Goal: Use online tool/utility: Utilize a website feature to perform a specific function

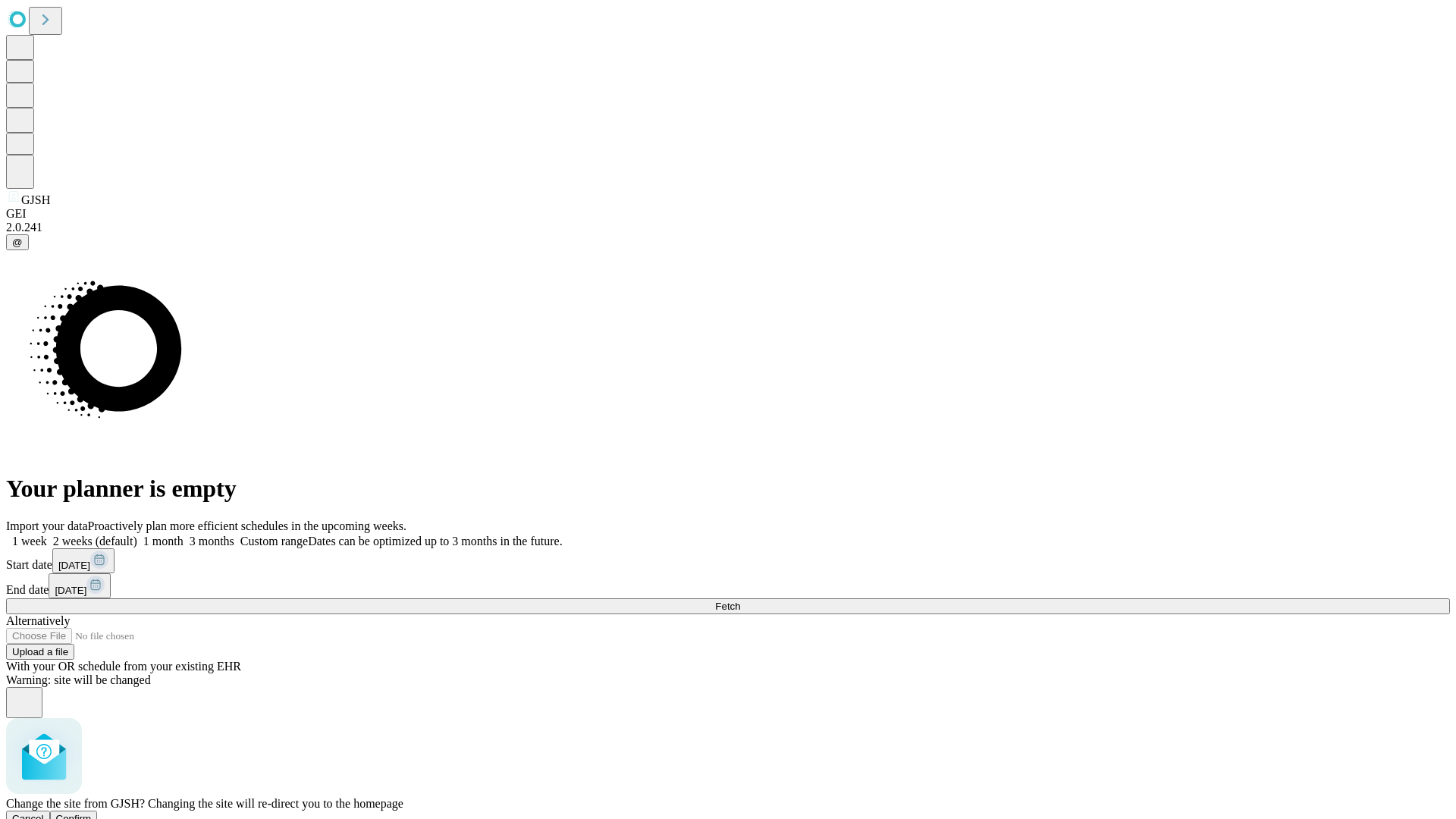
click at [92, 813] on span "Confirm" at bounding box center [74, 818] width 36 height 11
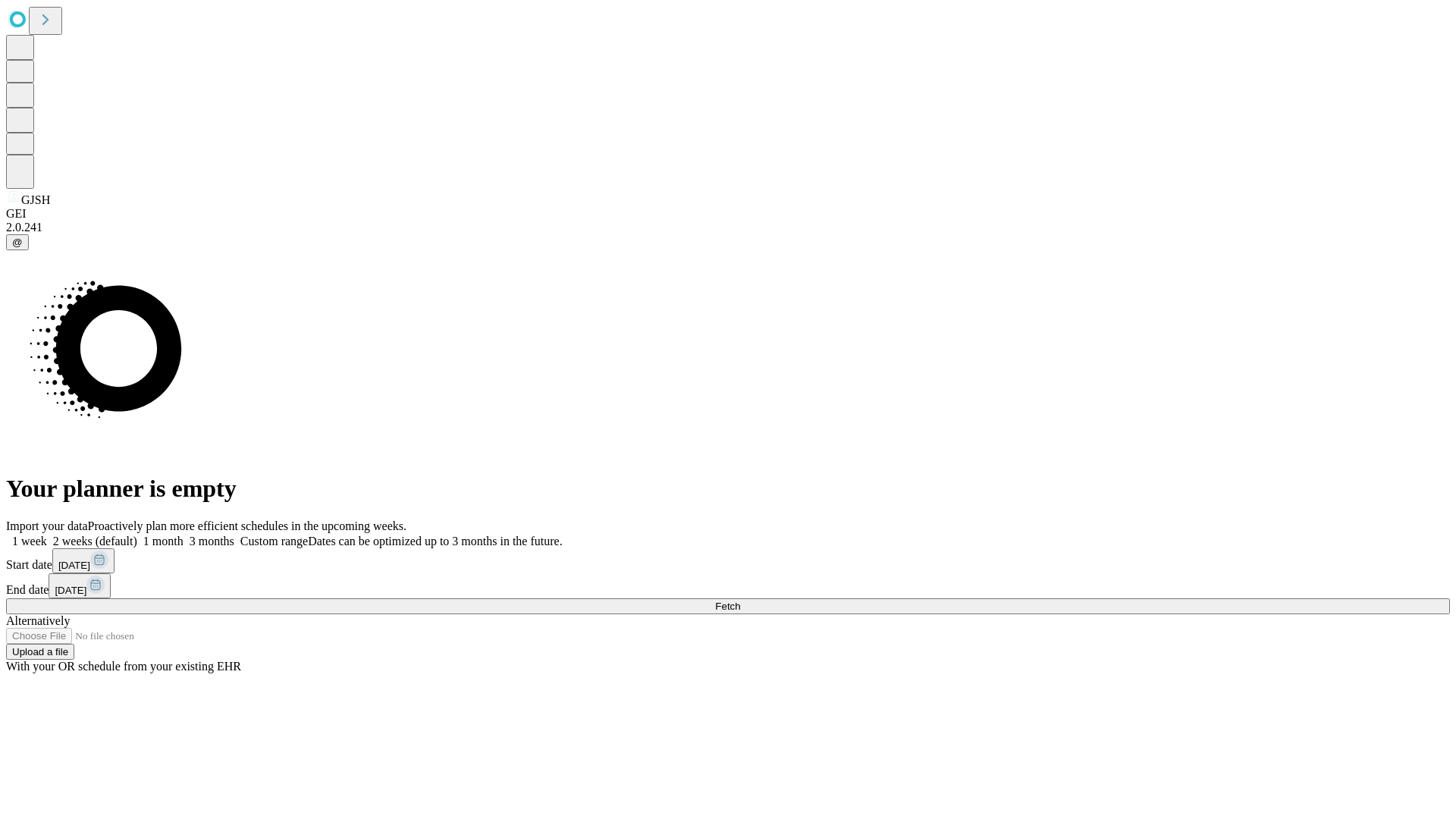
click at [47, 534] on label "1 week" at bounding box center [27, 540] width 41 height 13
click at [740, 600] on span "Fetch" at bounding box center [727, 606] width 25 height 11
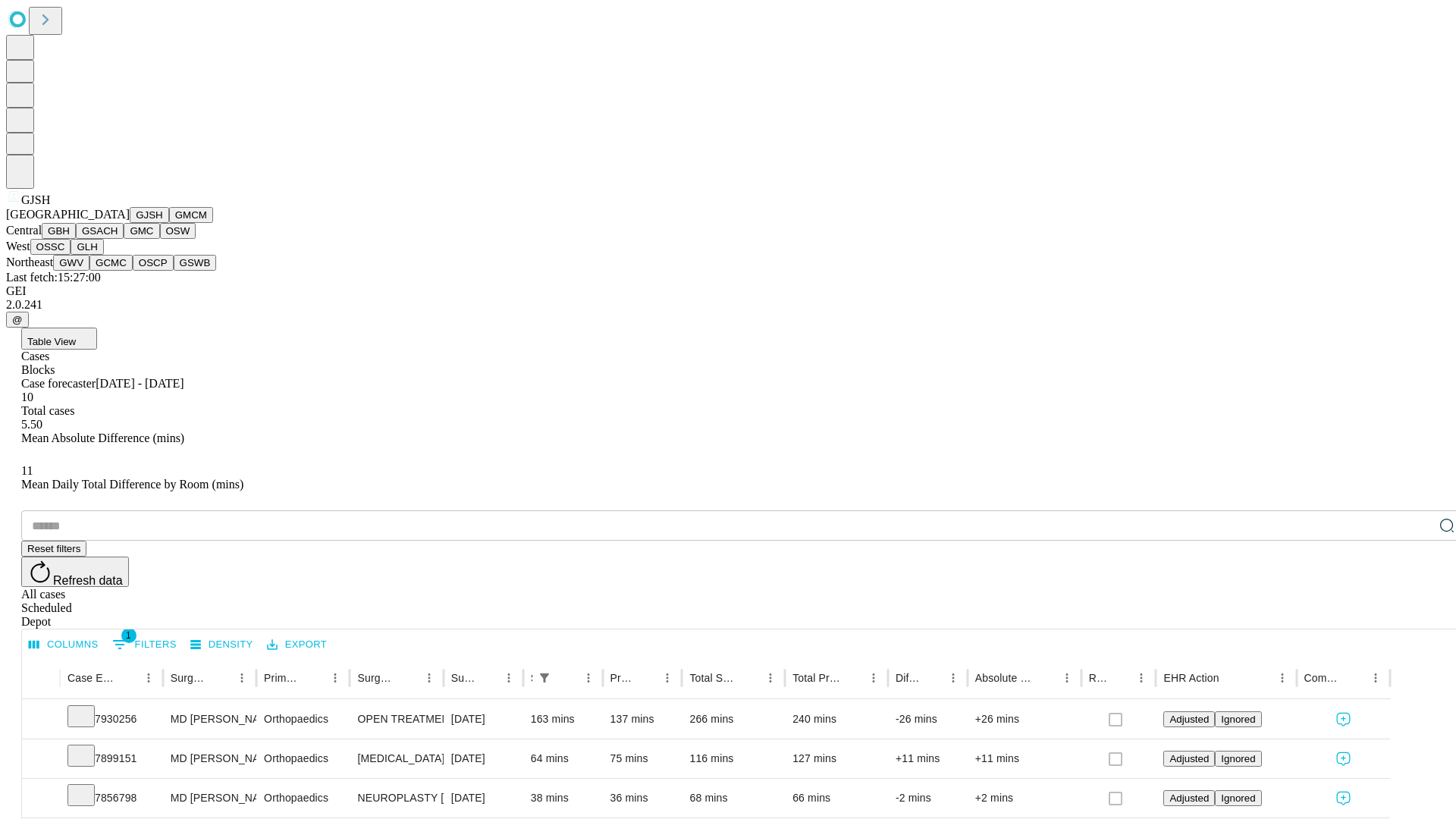
click at [169, 223] on button "GMCM" at bounding box center [191, 215] width 44 height 16
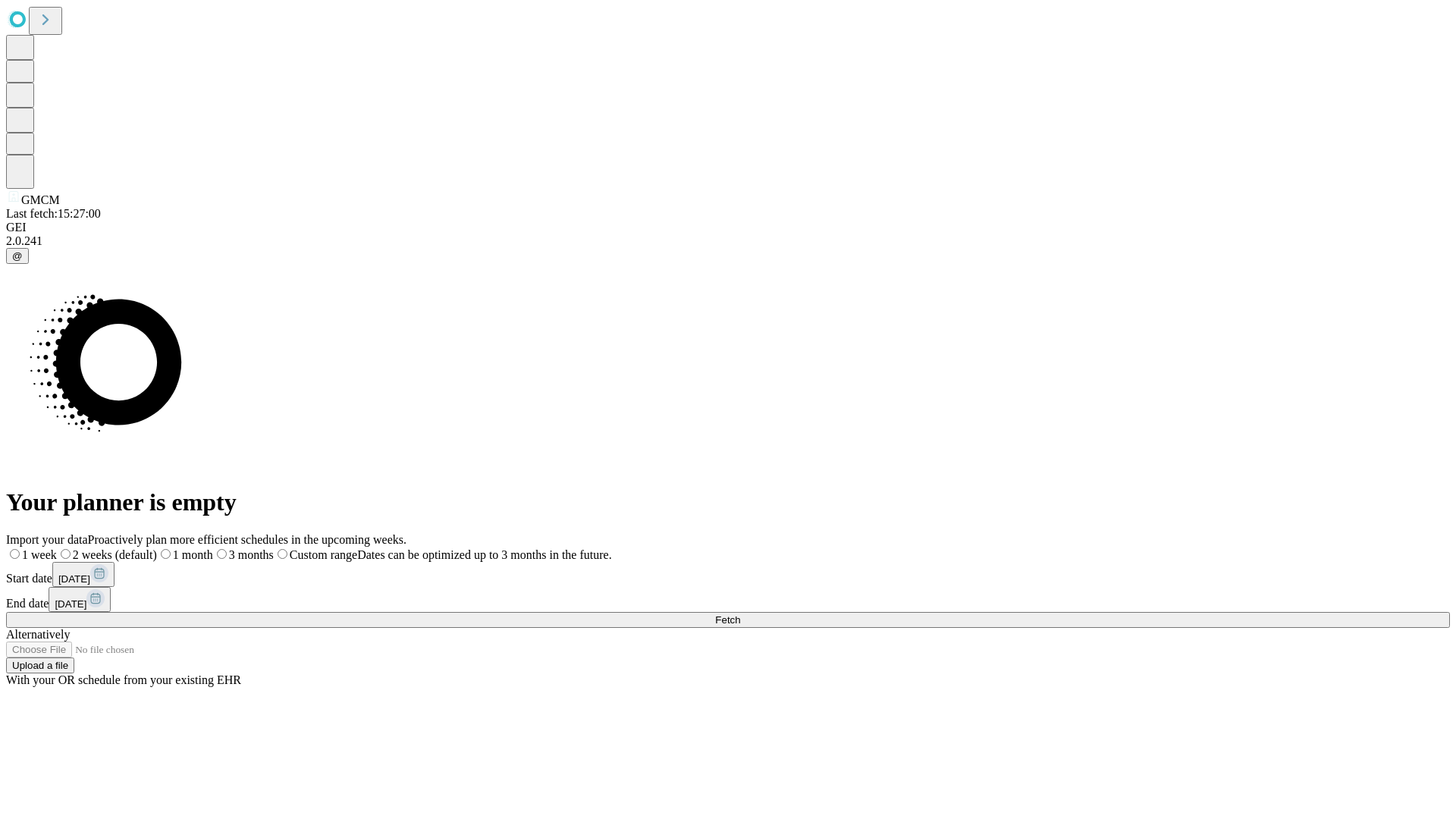
click at [57, 548] on label "1 week" at bounding box center [31, 554] width 51 height 13
click at [740, 614] on span "Fetch" at bounding box center [727, 619] width 25 height 11
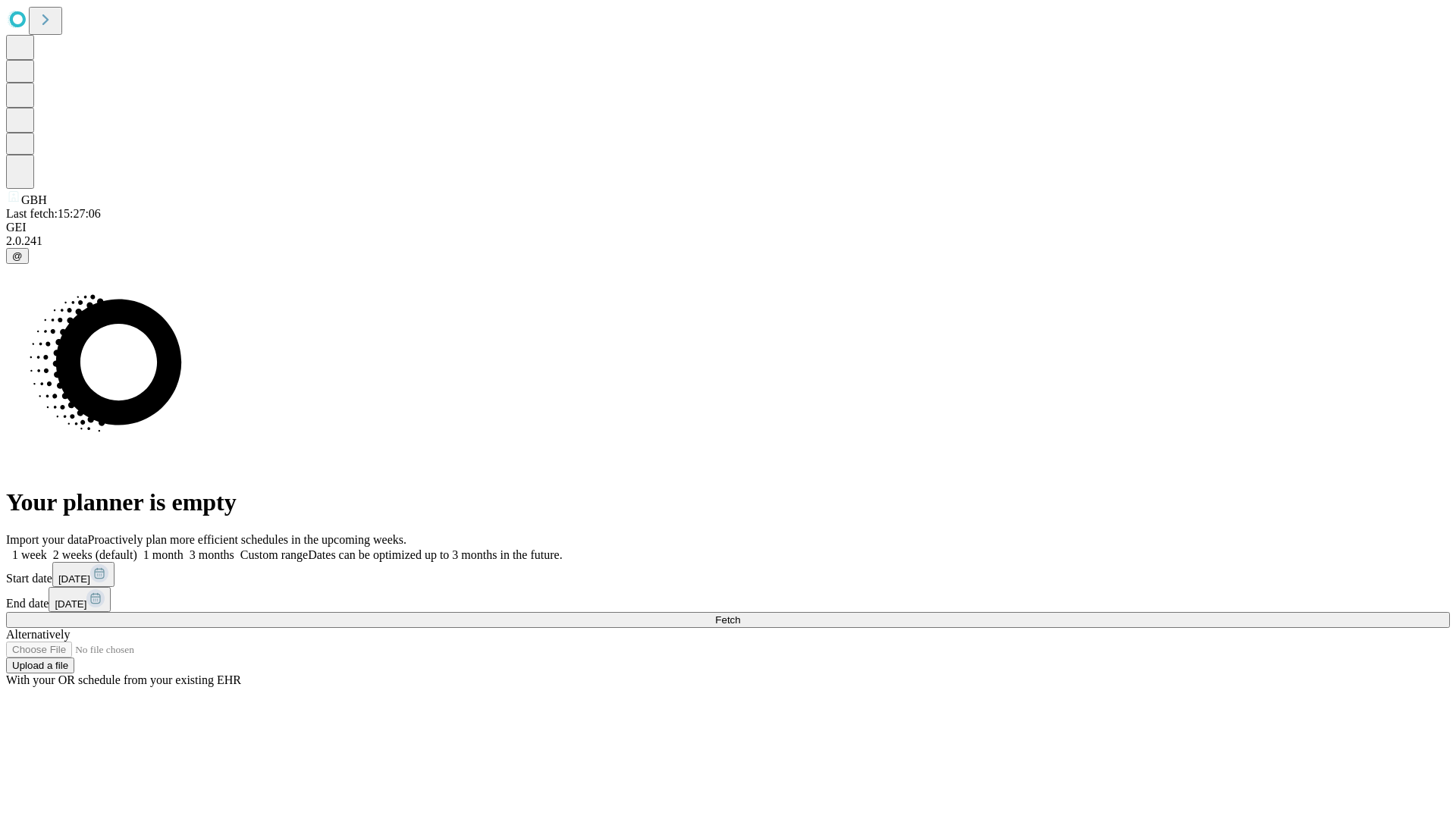
click at [47, 548] on label "1 week" at bounding box center [27, 554] width 41 height 13
click at [740, 614] on span "Fetch" at bounding box center [727, 619] width 25 height 11
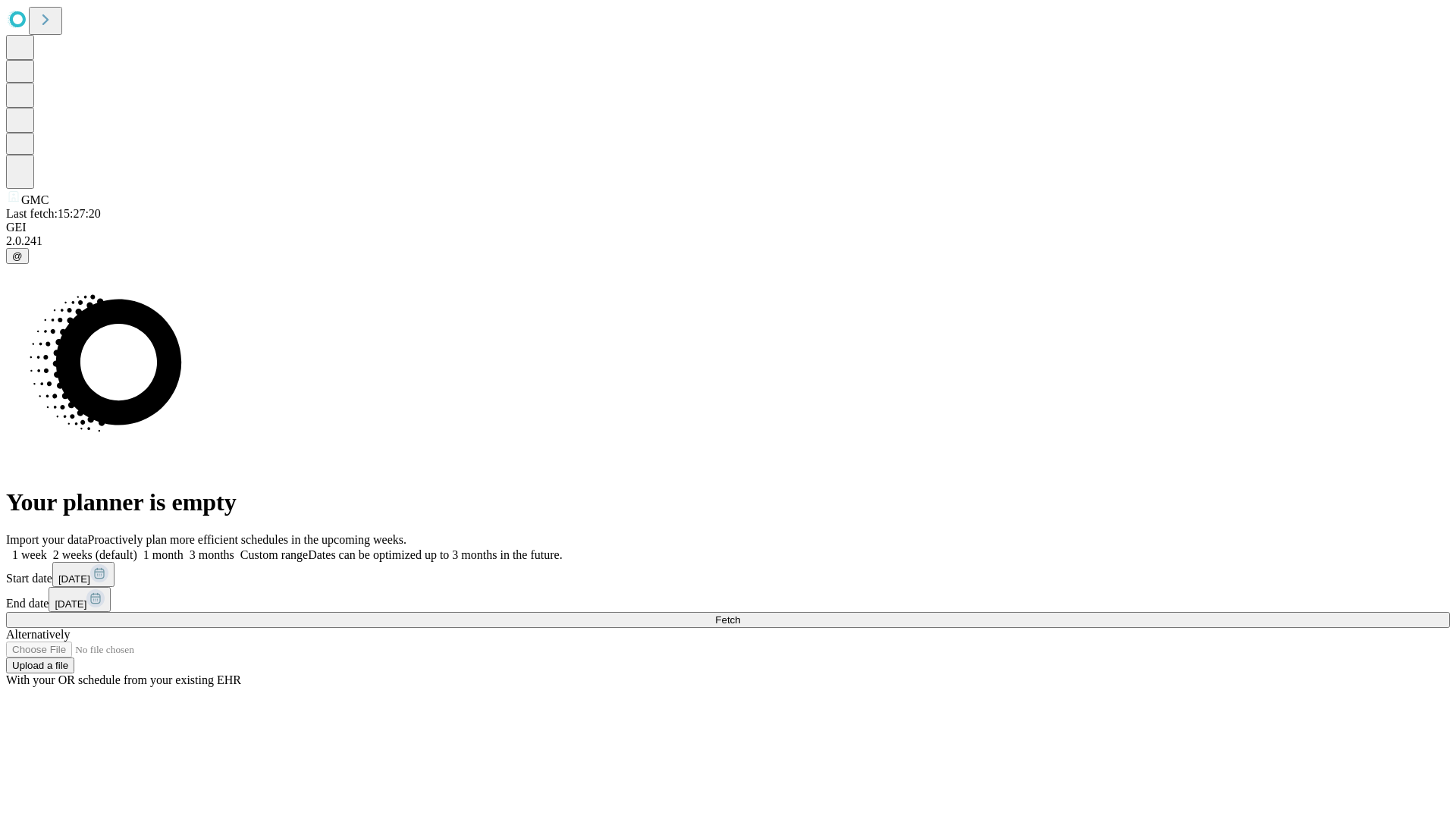
click at [740, 614] on span "Fetch" at bounding box center [727, 619] width 25 height 11
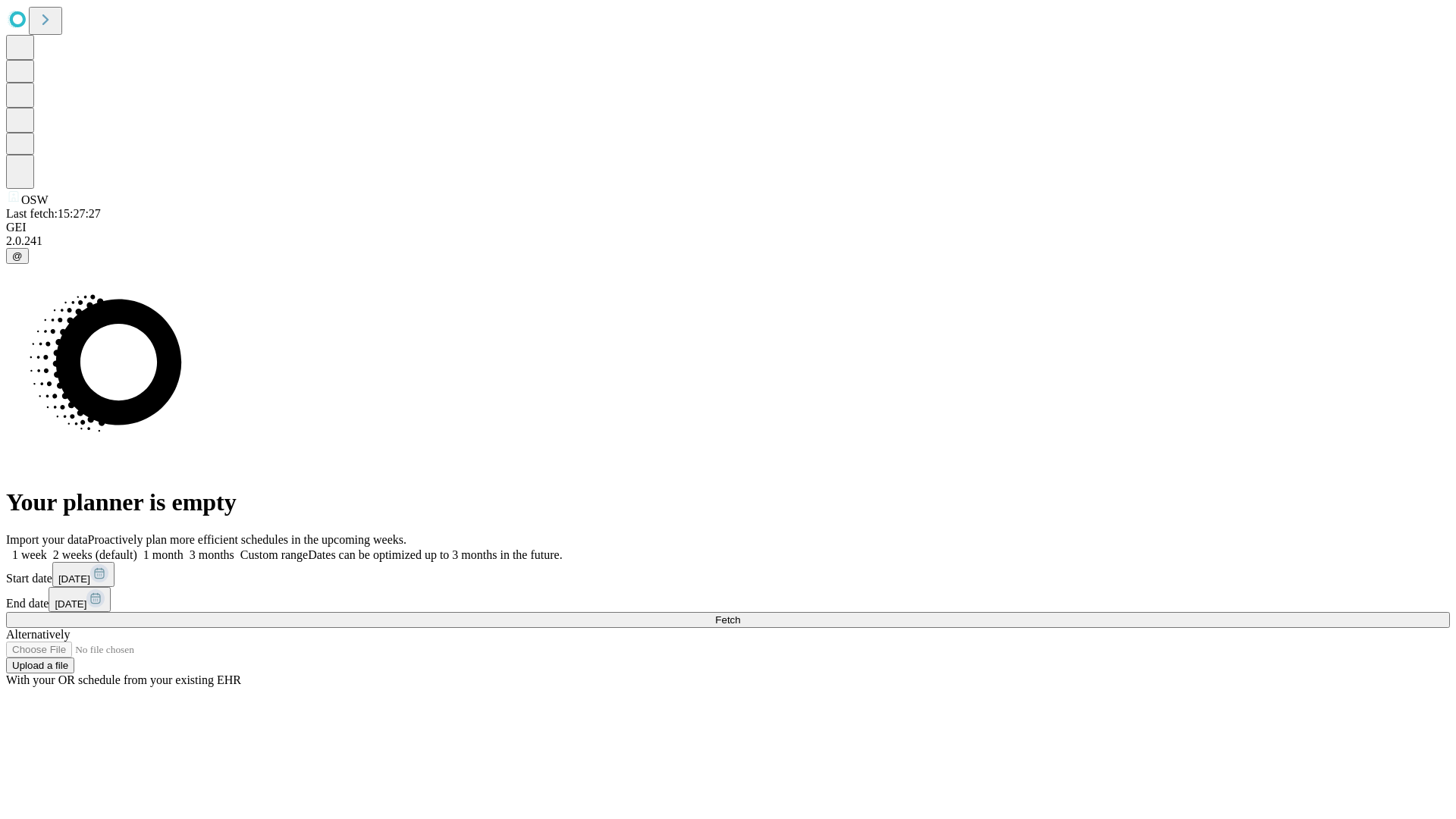
click at [740, 614] on span "Fetch" at bounding box center [727, 619] width 25 height 11
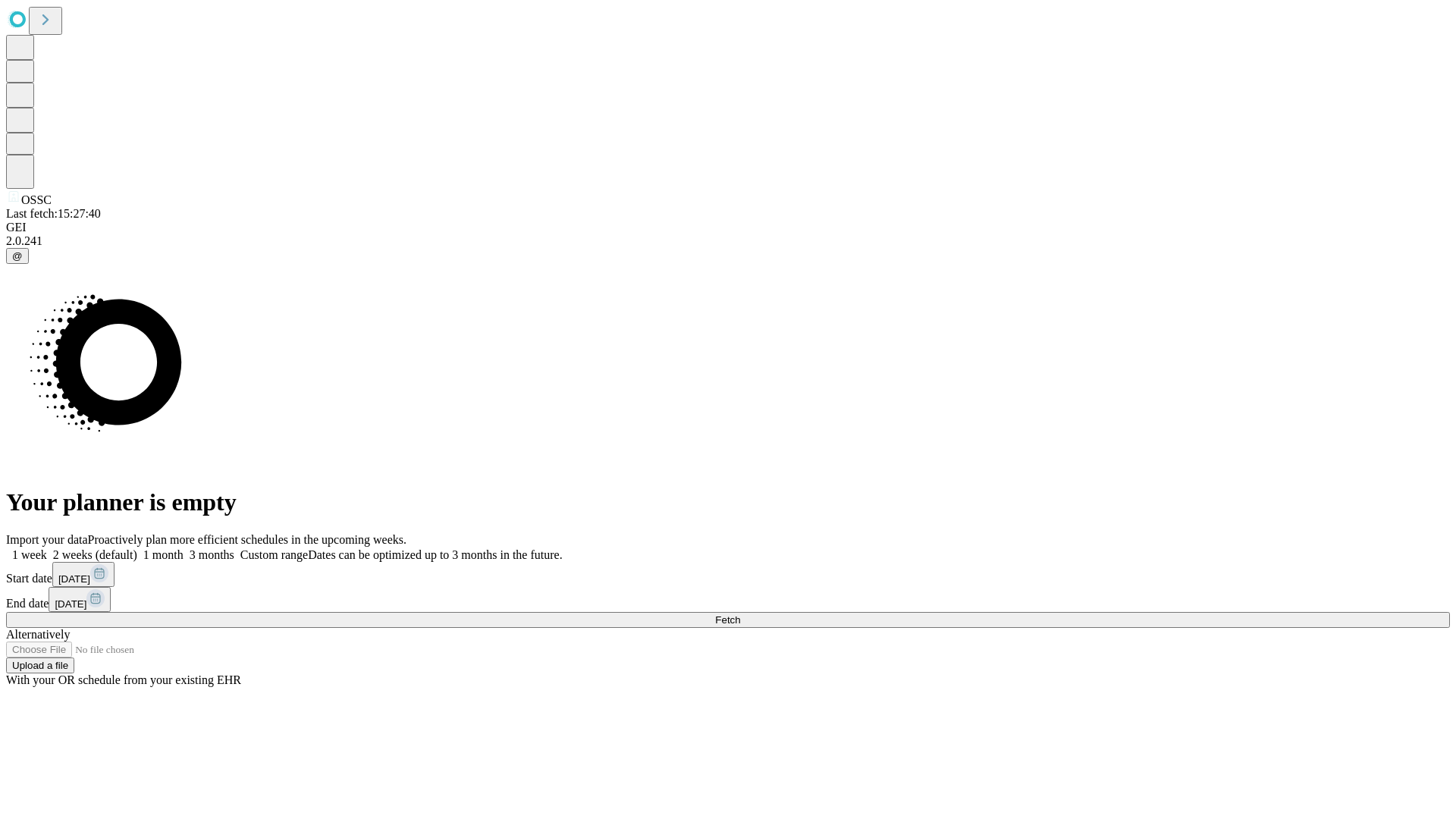
click at [47, 548] on label "1 week" at bounding box center [27, 554] width 41 height 13
click at [740, 614] on span "Fetch" at bounding box center [727, 619] width 25 height 11
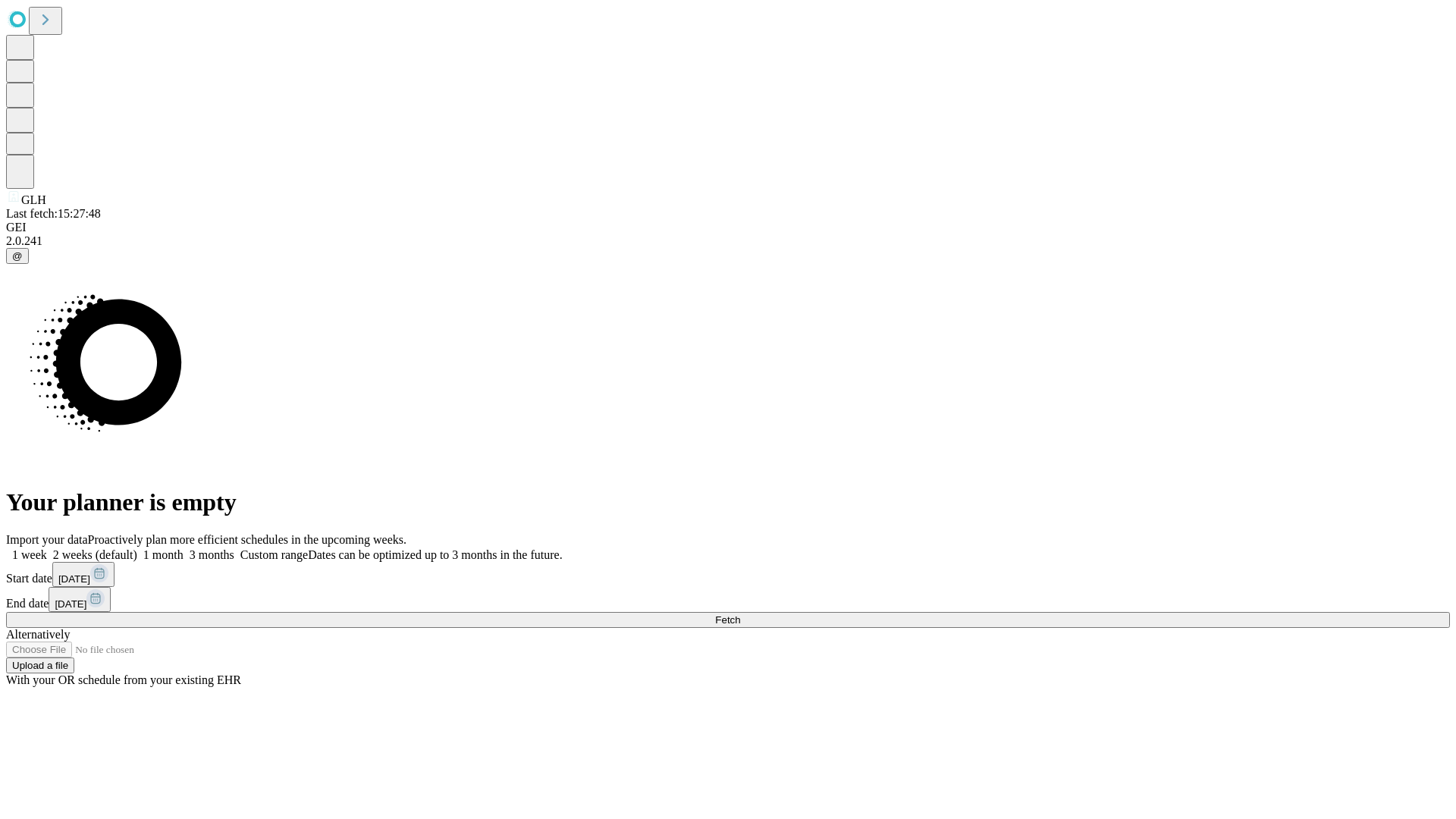
click at [740, 614] on span "Fetch" at bounding box center [727, 619] width 25 height 11
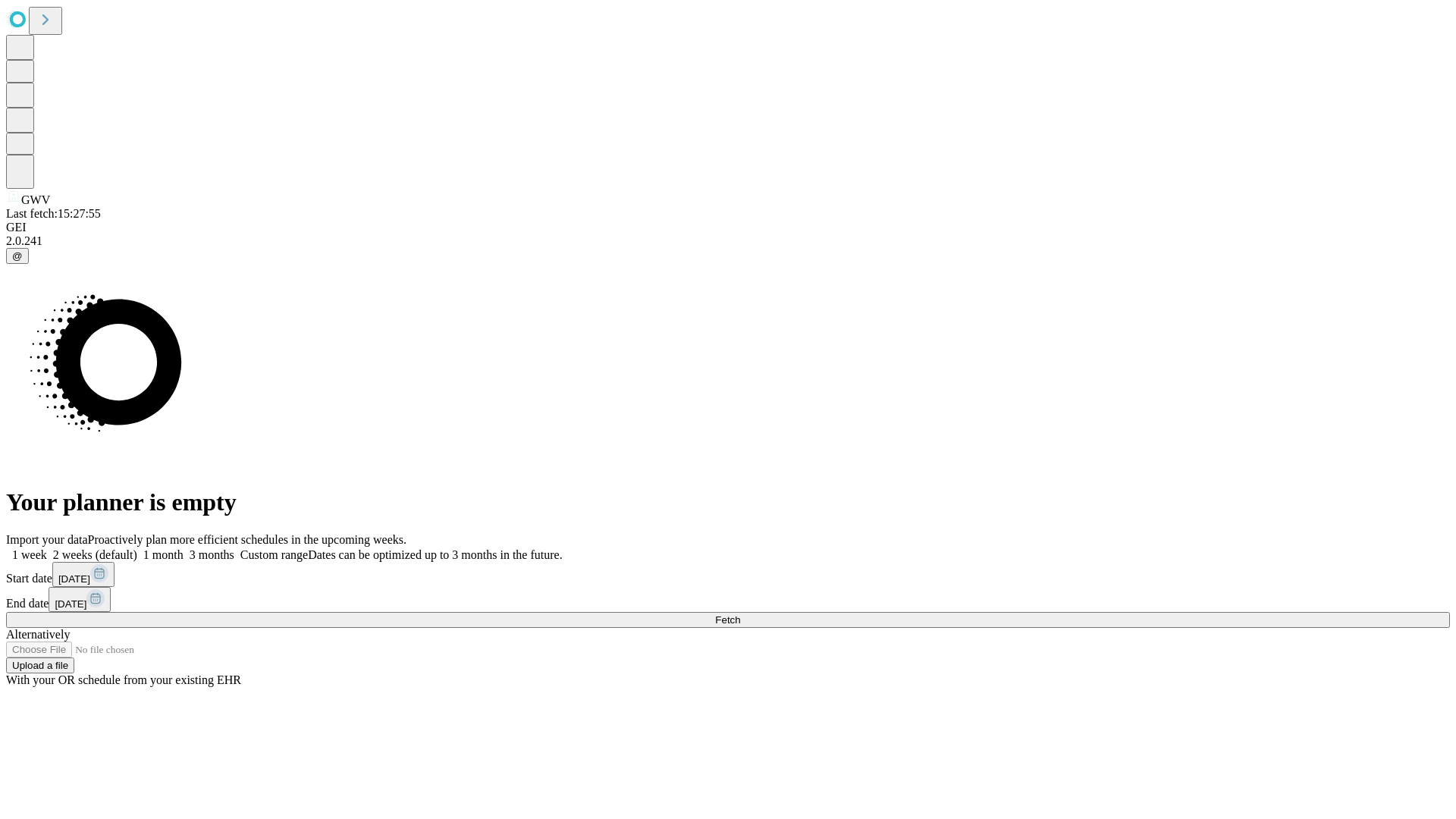
click at [47, 548] on label "1 week" at bounding box center [27, 554] width 41 height 13
click at [740, 614] on span "Fetch" at bounding box center [727, 619] width 25 height 11
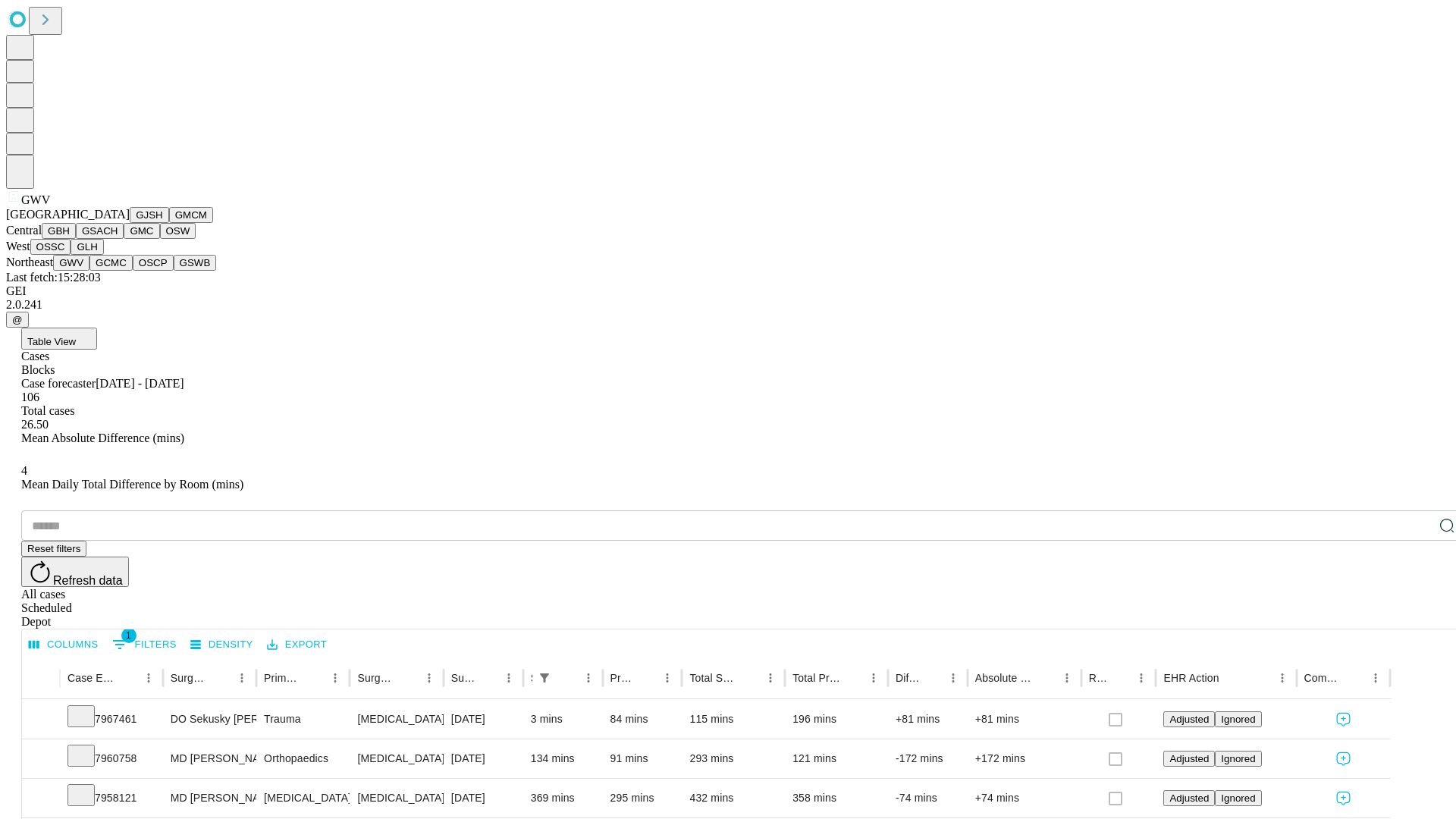
click at [118, 271] on button "GCMC" at bounding box center [111, 263] width 43 height 16
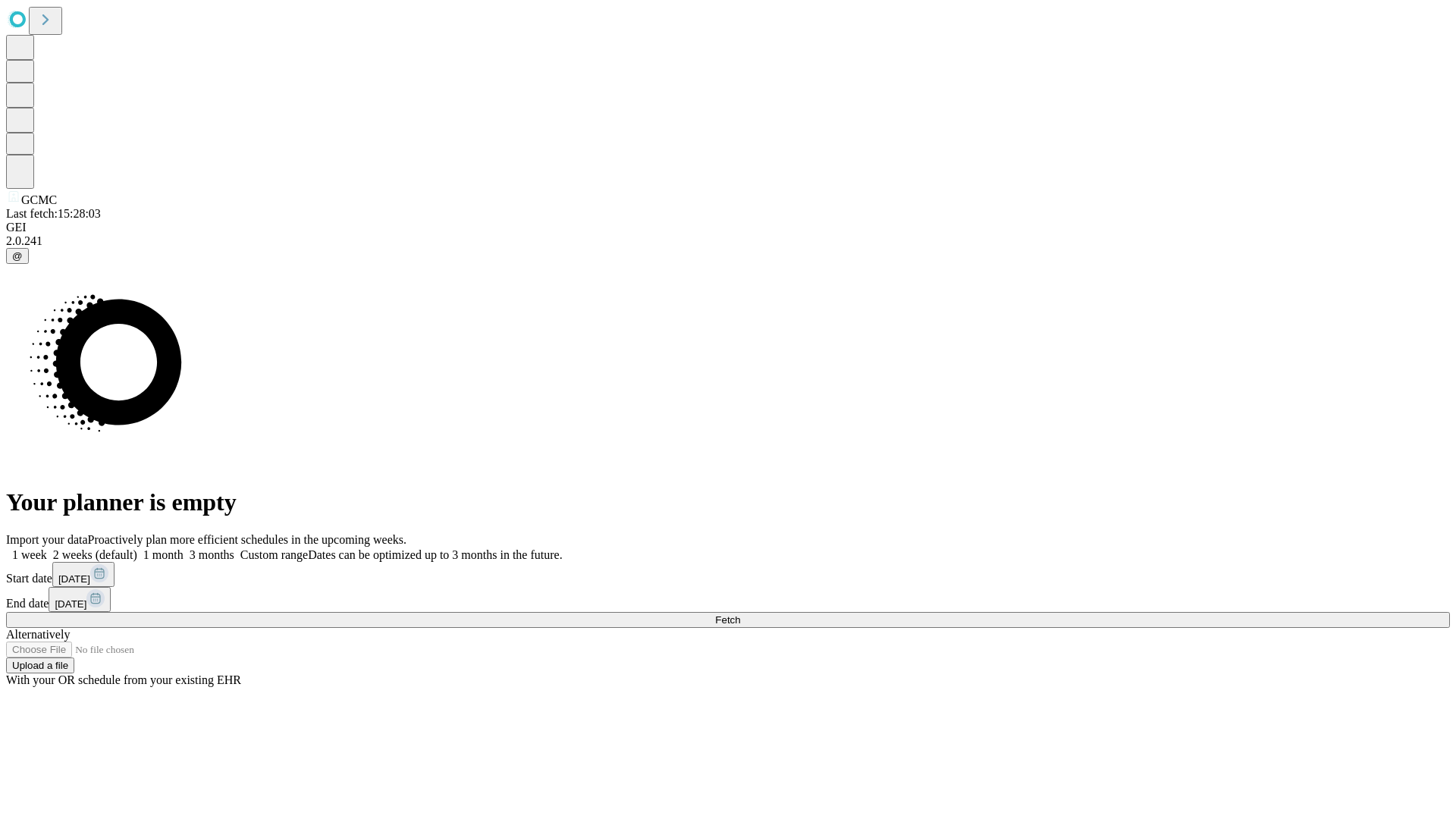
click at [47, 548] on label "1 week" at bounding box center [27, 554] width 41 height 13
click at [740, 614] on span "Fetch" at bounding box center [727, 619] width 25 height 11
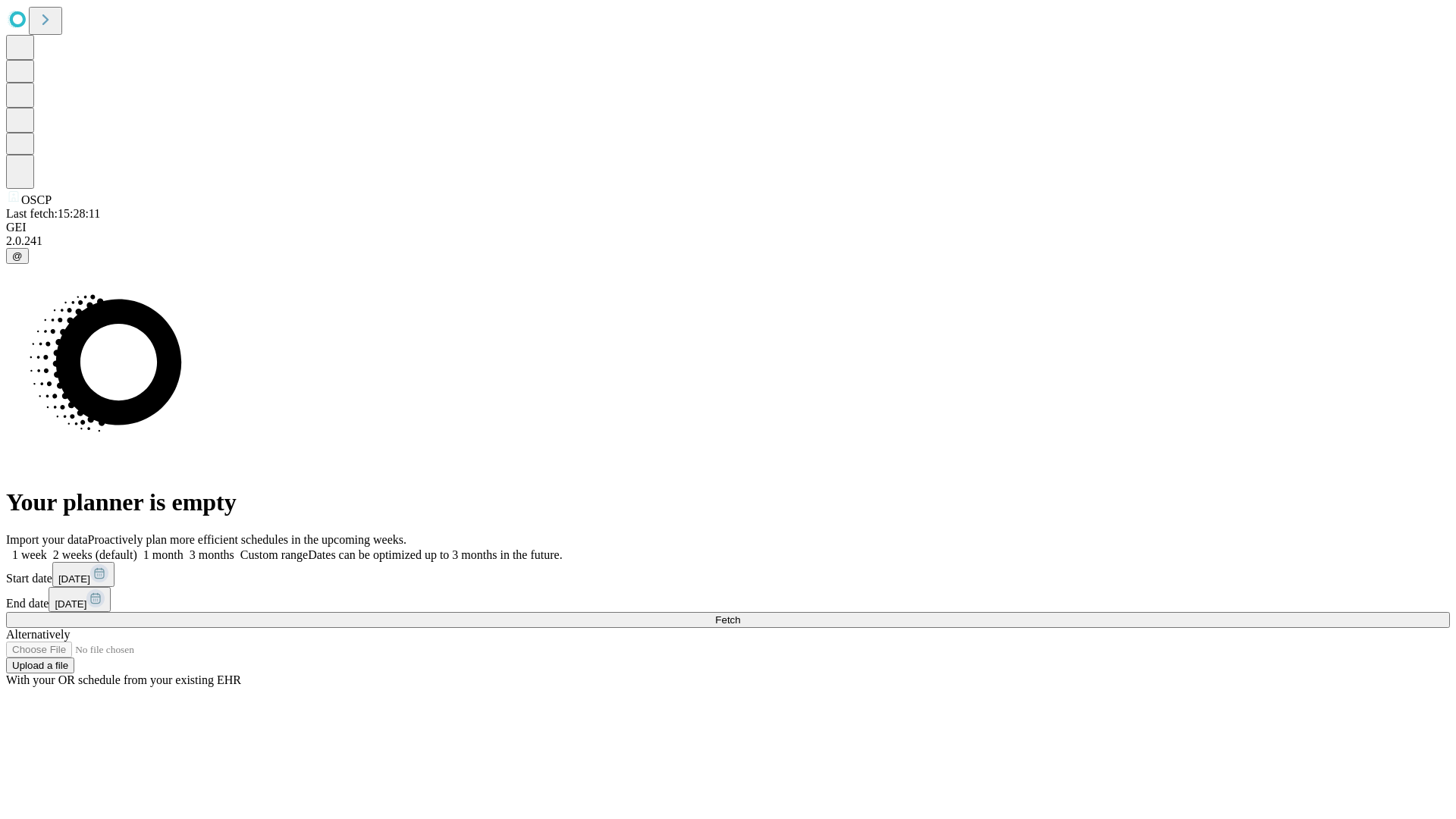
click at [740, 614] on span "Fetch" at bounding box center [727, 619] width 25 height 11
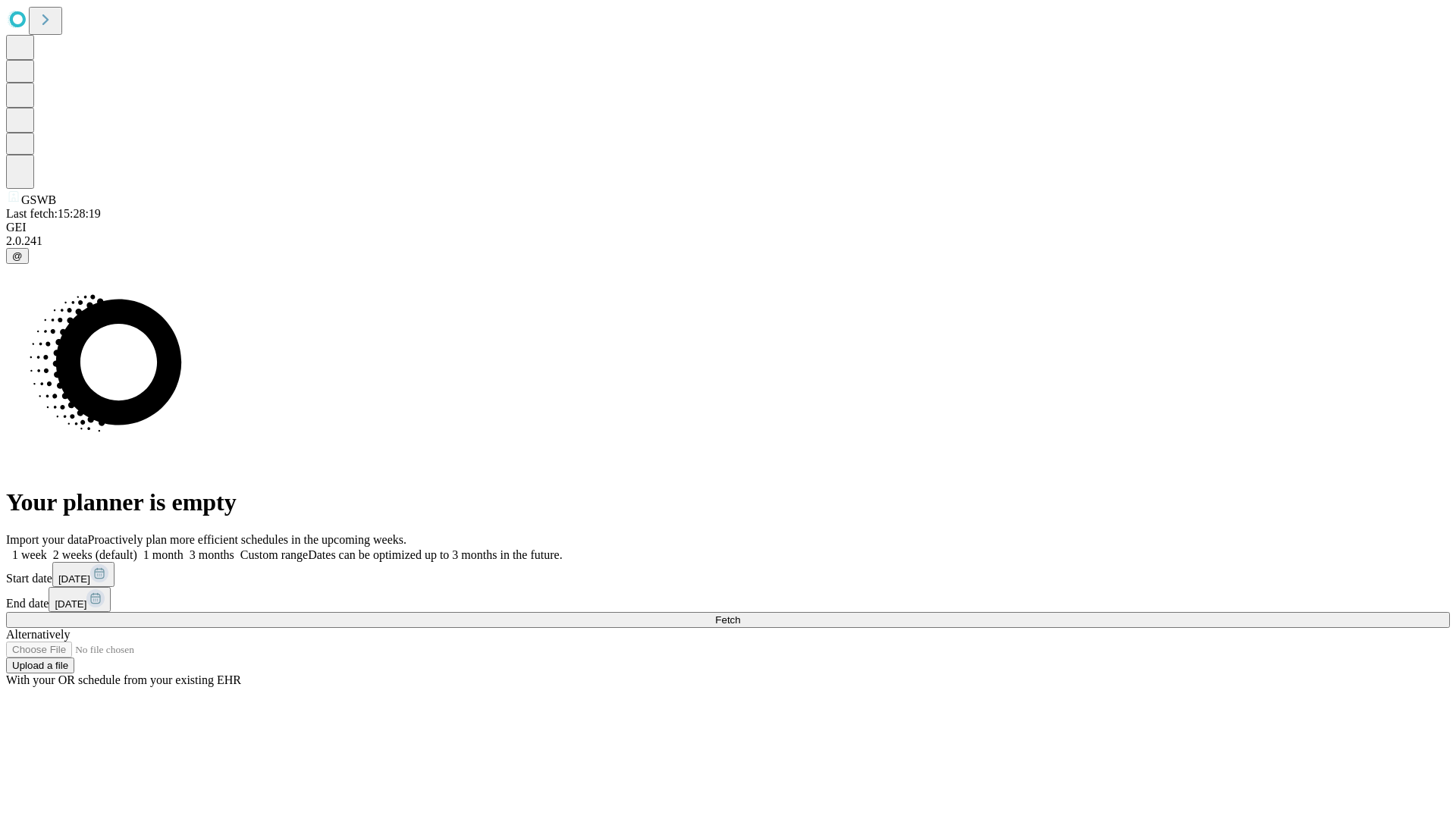
click at [47, 548] on label "1 week" at bounding box center [27, 554] width 41 height 13
click at [740, 614] on span "Fetch" at bounding box center [727, 619] width 25 height 11
